Goal: Task Accomplishment & Management: Manage account settings

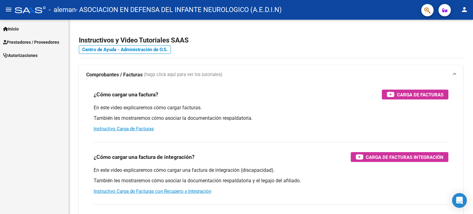
click at [22, 41] on span "Prestadores / Proveedores" at bounding box center [31, 42] width 56 height 7
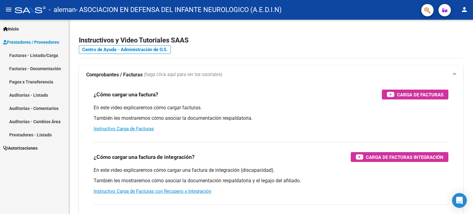
click at [27, 54] on link "Facturas - Listado/Carga" at bounding box center [34, 55] width 69 height 13
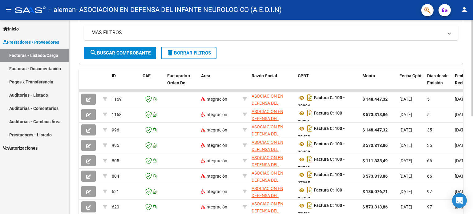
scroll to position [126, 0]
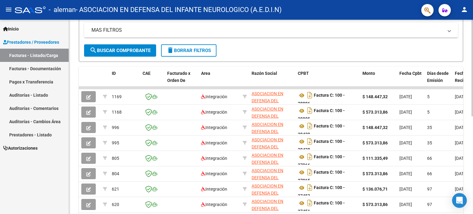
click at [472, 162] on div at bounding box center [472, 132] width 2 height 97
drag, startPoint x: 359, startPoint y: 75, endPoint x: 374, endPoint y: 74, distance: 15.4
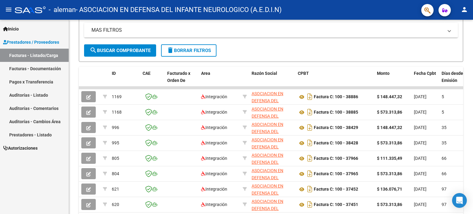
click at [466, 8] on mat-icon "person" at bounding box center [464, 9] width 7 height 7
click at [454, 39] on button "exit_to_app Salir" at bounding box center [452, 40] width 38 height 15
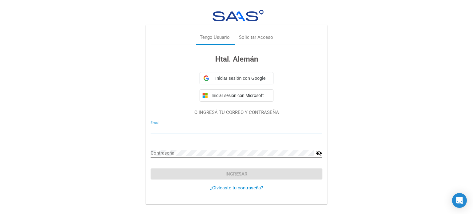
type input "[EMAIL_ADDRESS][DOMAIN_NAME]"
